Goal: Information Seeking & Learning: Learn about a topic

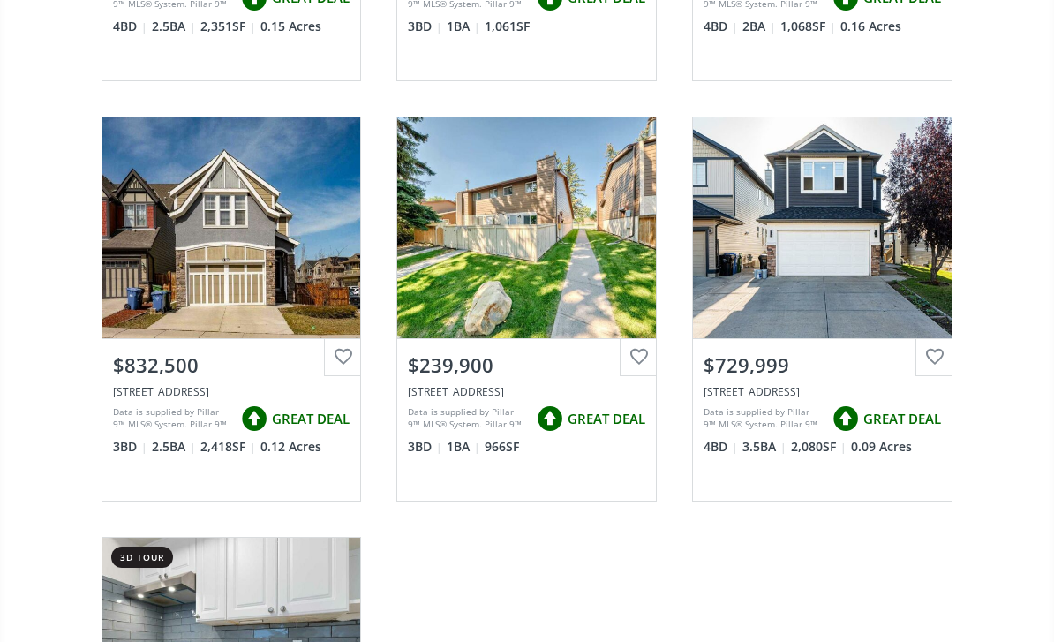
scroll to position [945, 0]
click at [558, 298] on div "View Photos & Details" at bounding box center [526, 227] width 259 height 221
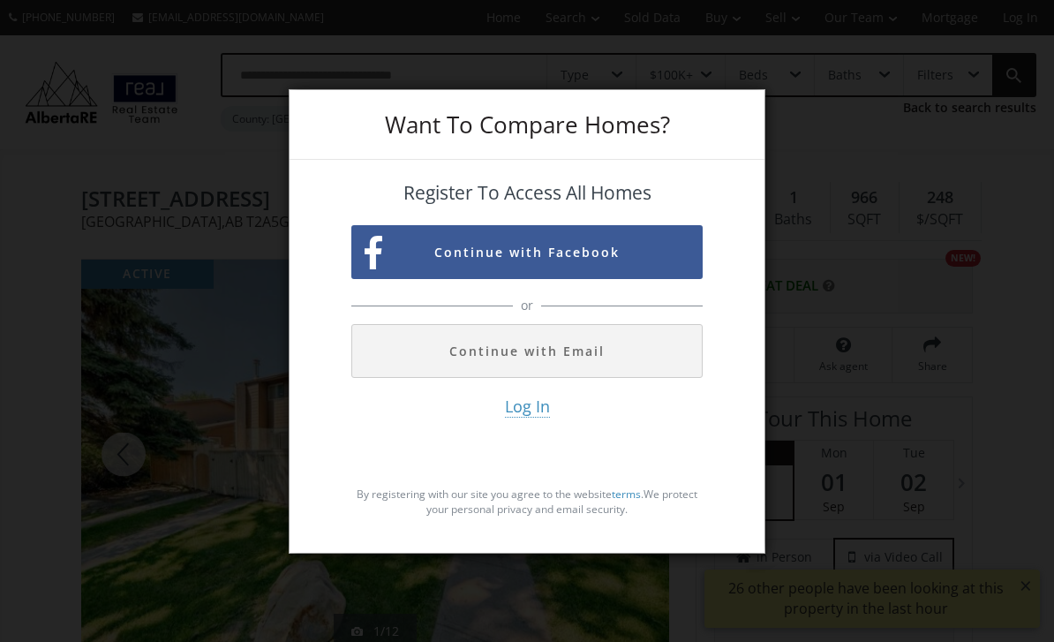
click at [880, 377] on div "Want To Compare Homes? Register To Access All Homes Continue with Facebook or C…" at bounding box center [527, 321] width 1054 height 642
click at [739, 512] on div "Register To Access All Homes Continue with Facebook or Continue with Email Log …" at bounding box center [527, 350] width 475 height 380
click at [167, 285] on div "Want To Compare Homes? Register To Access All Homes Continue with Facebook or C…" at bounding box center [527, 321] width 1054 height 642
click at [896, 245] on div "Want To Compare Homes? Register To Access All Homes Continue with Facebook or C…" at bounding box center [527, 321] width 1054 height 642
click at [918, 194] on div "Want To Compare Homes? Register To Access All Homes Continue with Facebook or C…" at bounding box center [527, 321] width 1054 height 642
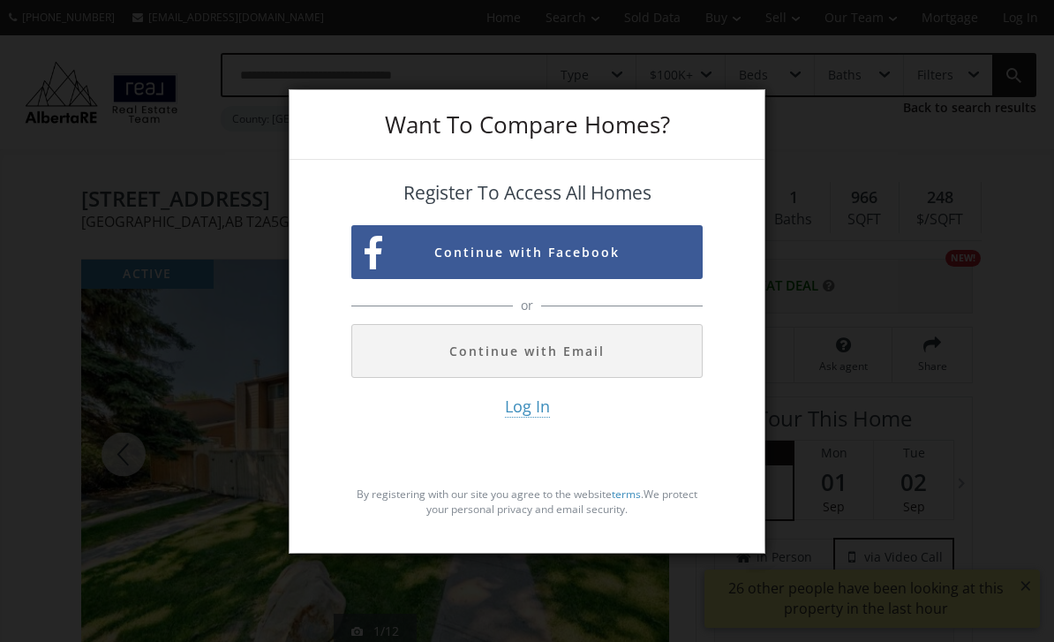
click at [917, 187] on div "Want To Compare Homes? Register To Access All Homes Continue with Facebook or C…" at bounding box center [527, 321] width 1054 height 642
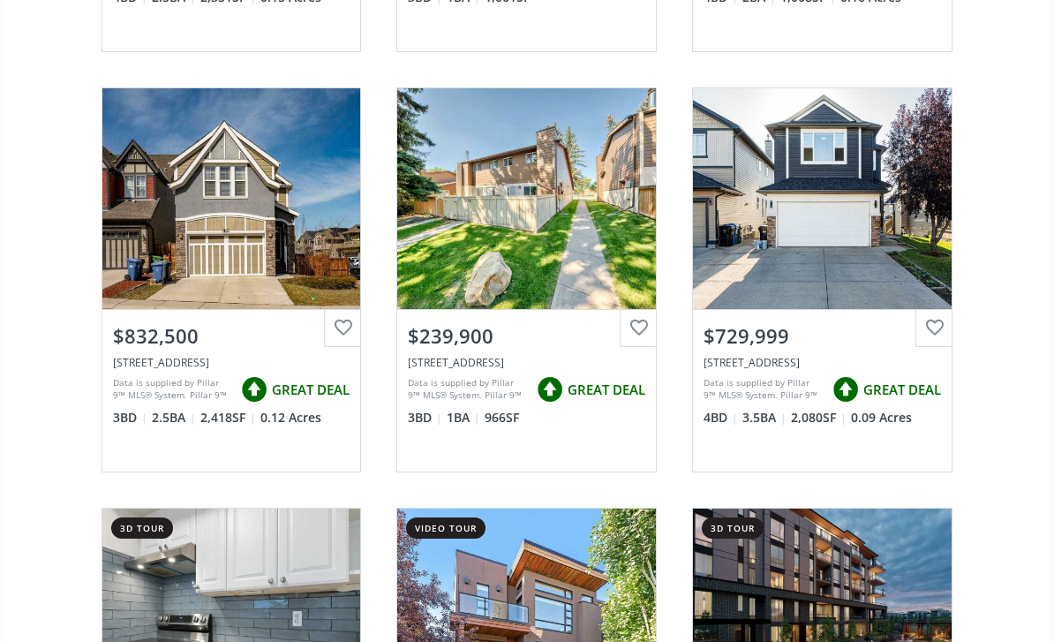
scroll to position [974, 0]
click at [455, 336] on div "$239,900" at bounding box center [527, 335] width 238 height 27
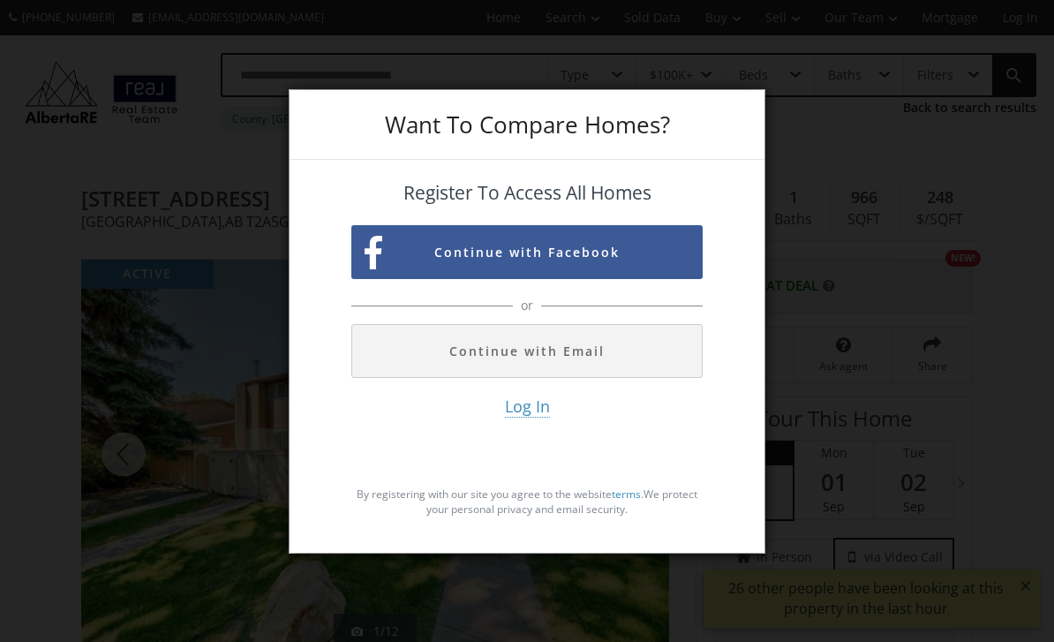
click at [1009, 365] on div "Want To Compare Homes? Register To Access All Homes Continue with Facebook or C…" at bounding box center [527, 321] width 1054 height 642
click at [958, 364] on div "Want To Compare Homes? Register To Access All Homes Continue with Facebook or C…" at bounding box center [527, 321] width 1054 height 642
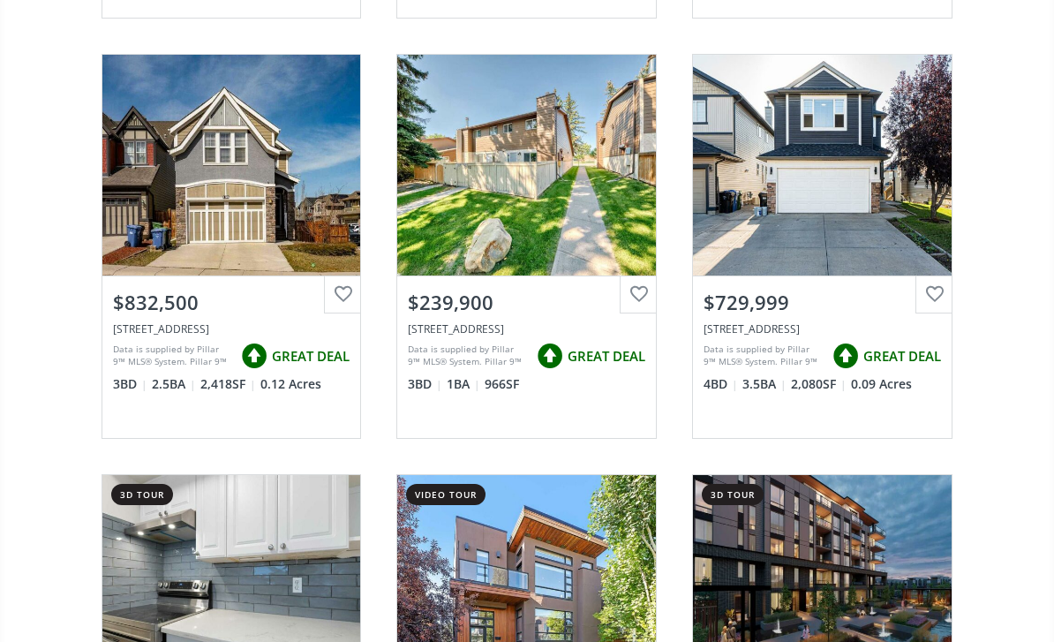
scroll to position [974, 0]
